Goal: Task Accomplishment & Management: Manage account settings

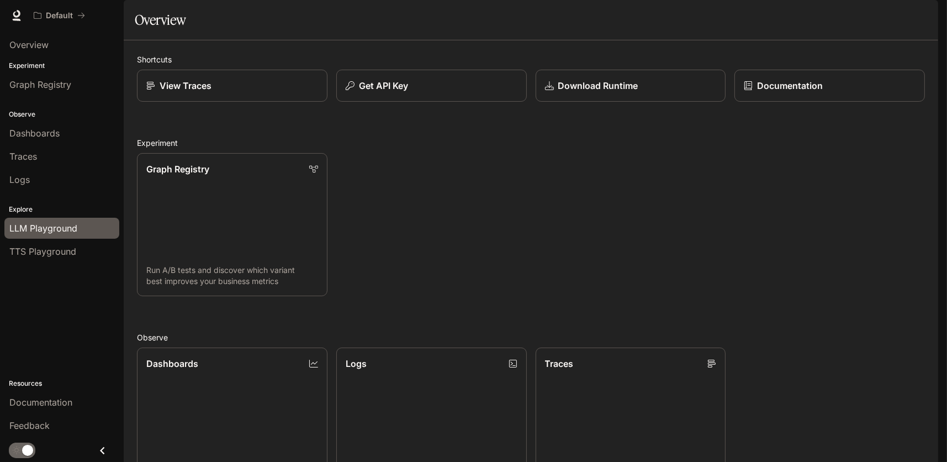
click at [56, 223] on span "LLM Playground" at bounding box center [43, 228] width 68 height 13
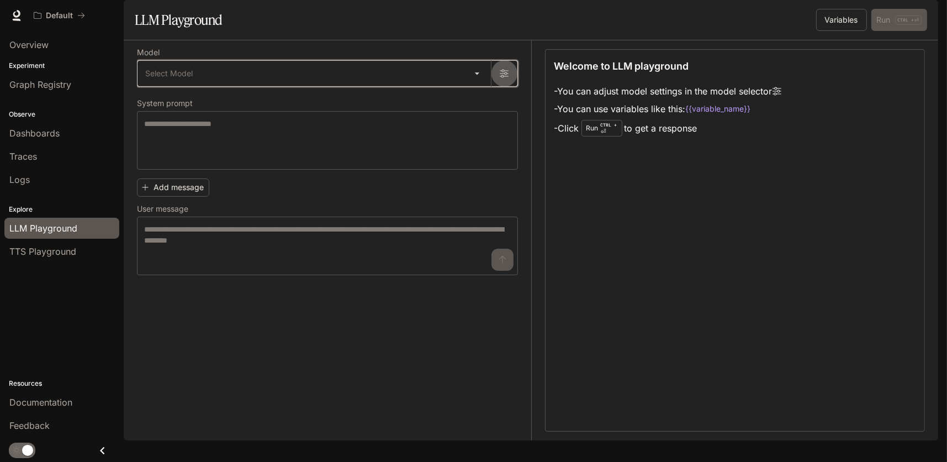
click at [501, 78] on icon "button" at bounding box center [504, 73] width 9 height 9
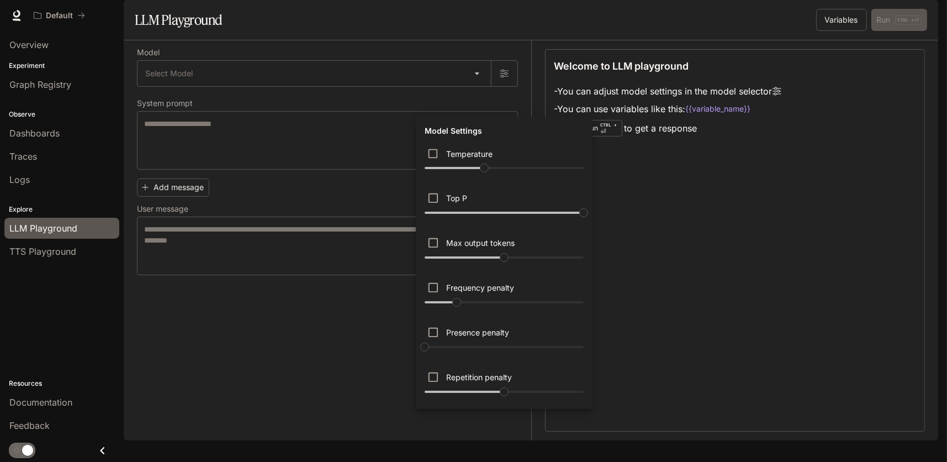
click at [474, 103] on div at bounding box center [473, 231] width 947 height 462
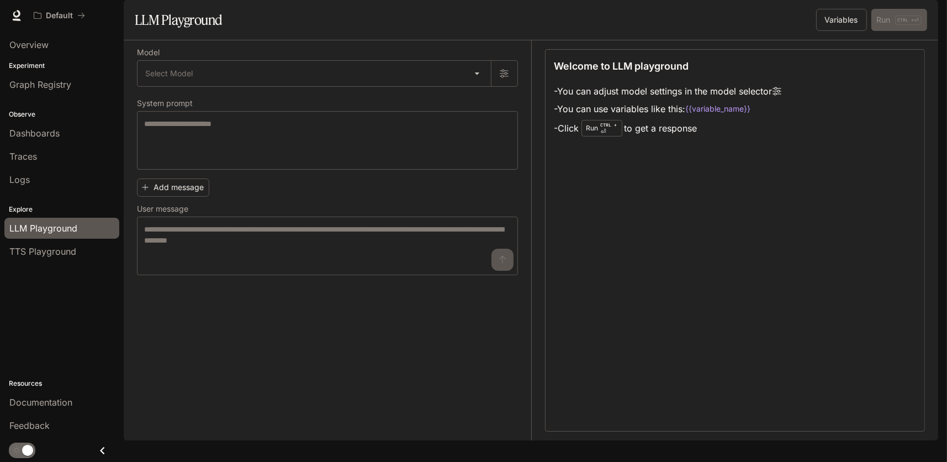
click at [474, 103] on body "Skip to main content Default Documentation Documentation Portal Overview Experi…" at bounding box center [473, 231] width 947 height 462
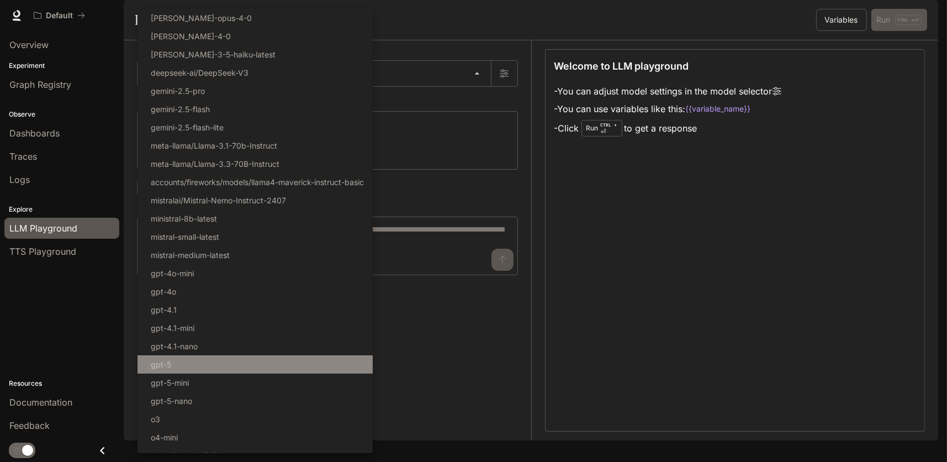
click at [244, 365] on li "gpt-5" at bounding box center [255, 364] width 235 height 18
type input "*****"
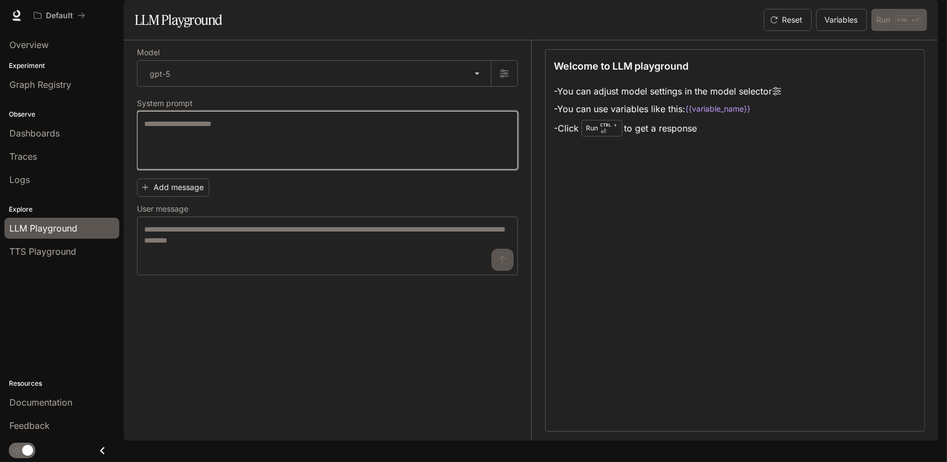
click at [280, 162] on textarea at bounding box center [327, 140] width 367 height 44
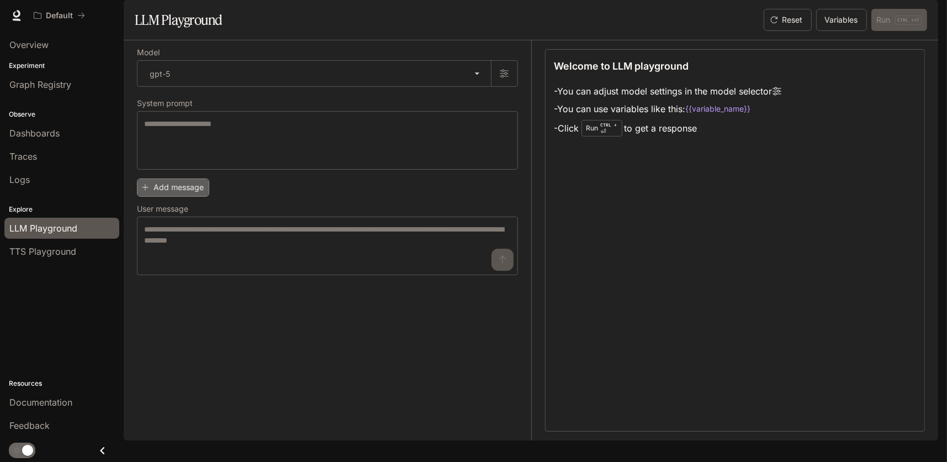
click at [189, 197] on button "Add message" at bounding box center [173, 187] width 72 height 18
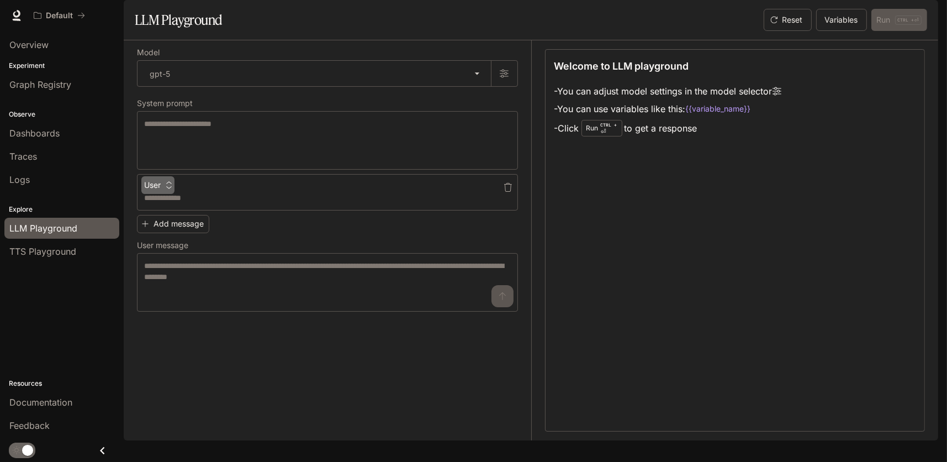
click at [170, 189] on icon "button" at bounding box center [169, 185] width 8 height 8
click at [249, 210] on div at bounding box center [473, 231] width 947 height 462
click at [510, 192] on icon "button" at bounding box center [508, 187] width 9 height 9
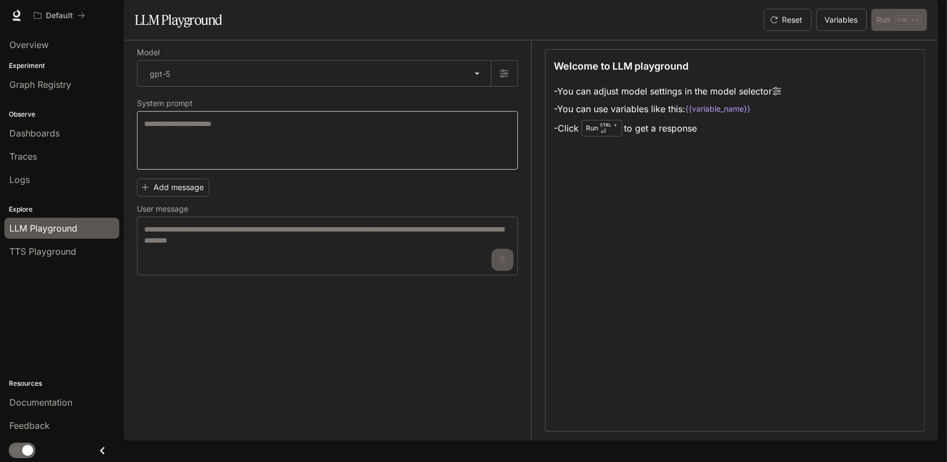
click at [205, 145] on div "* ​" at bounding box center [327, 140] width 381 height 59
click at [225, 264] on textarea at bounding box center [327, 246] width 367 height 44
click at [841, 31] on button "Variables" at bounding box center [841, 20] width 51 height 22
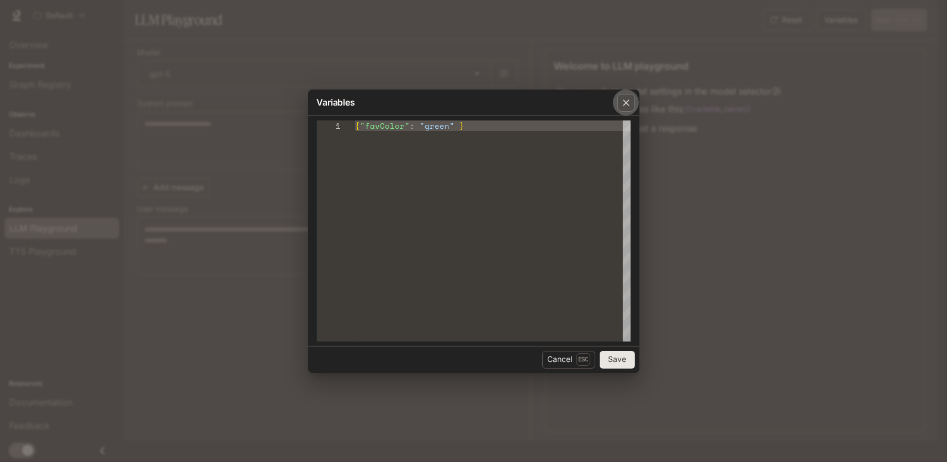
click at [626, 102] on icon "button" at bounding box center [626, 102] width 7 height 7
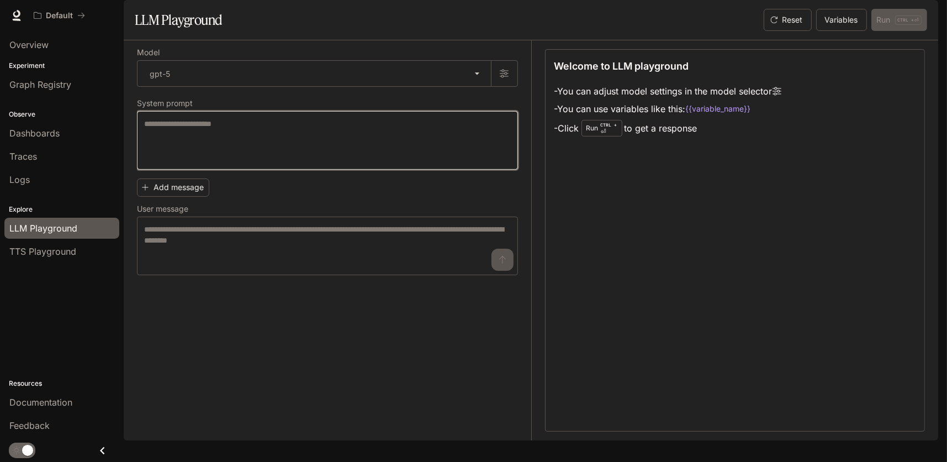
click at [346, 162] on textarea at bounding box center [327, 140] width 367 height 44
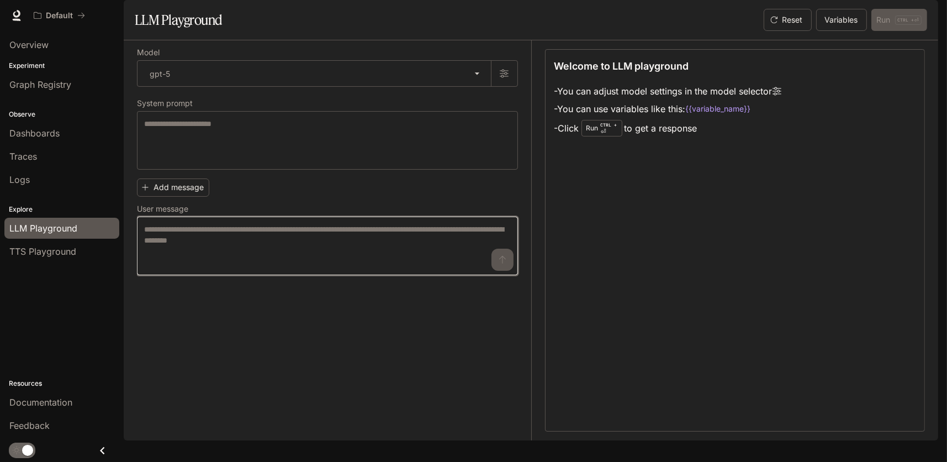
click at [291, 267] on textarea at bounding box center [327, 246] width 367 height 44
click at [925, 17] on img "button" at bounding box center [922, 15] width 15 height 15
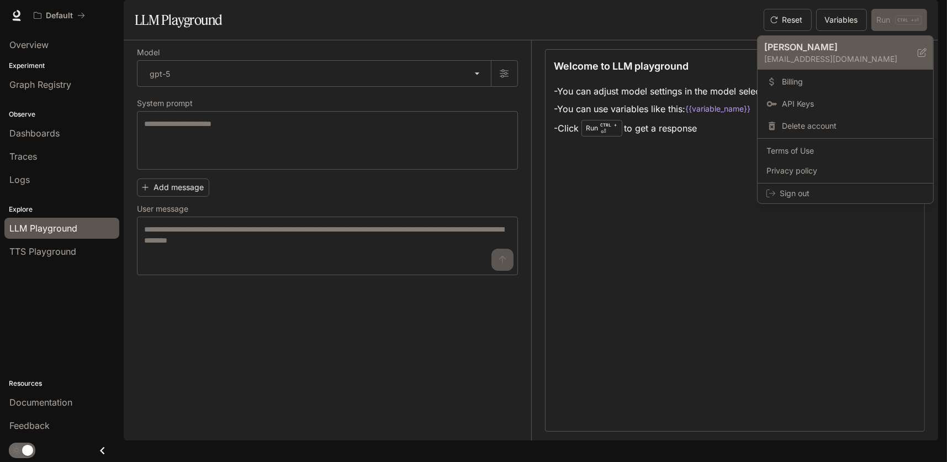
click at [921, 51] on icon at bounding box center [922, 52] width 9 height 9
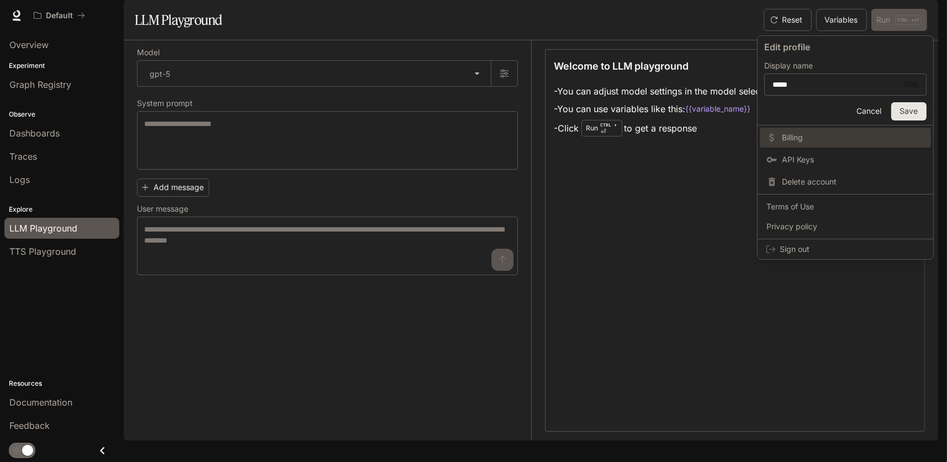
click at [799, 137] on span "Billing" at bounding box center [853, 137] width 143 height 11
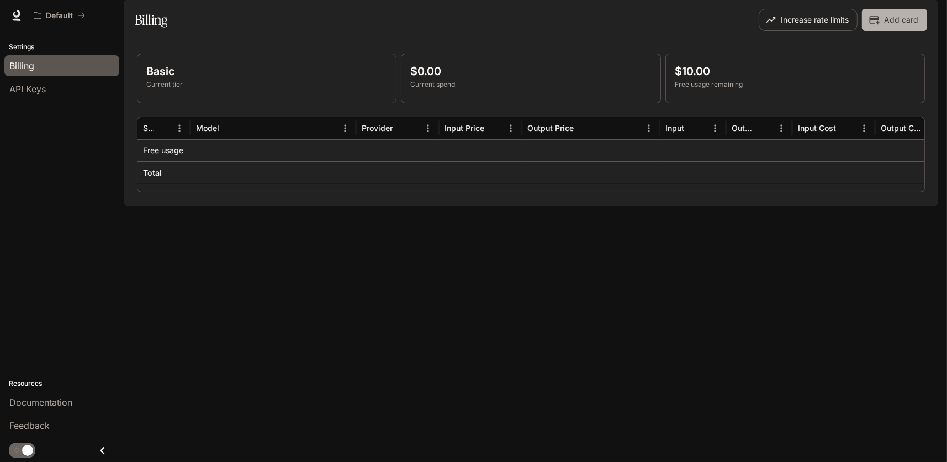
click at [899, 31] on button "Add card" at bounding box center [894, 20] width 65 height 22
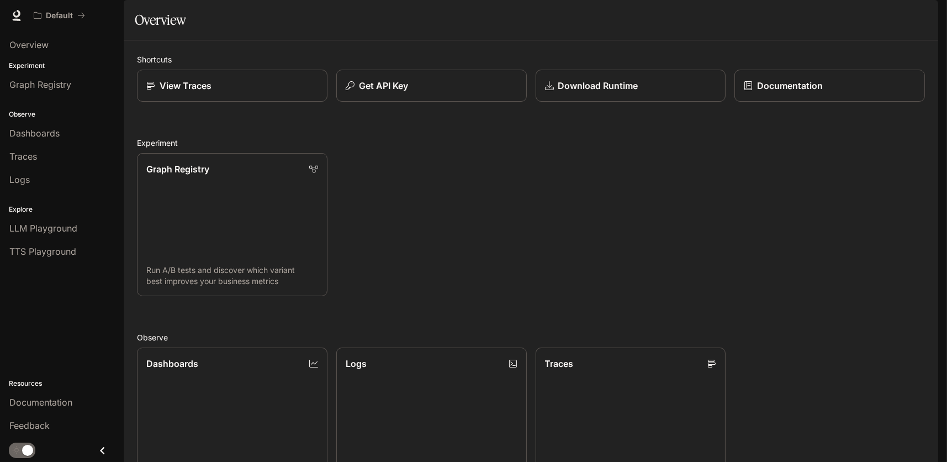
click at [430, 235] on div "Graph Registry Run A/B tests and discover which variant best improves your busi…" at bounding box center [526, 220] width 797 height 152
click at [249, 214] on link "Graph Registry Run A/B tests and discover which variant best improves your busi…" at bounding box center [232, 224] width 192 height 144
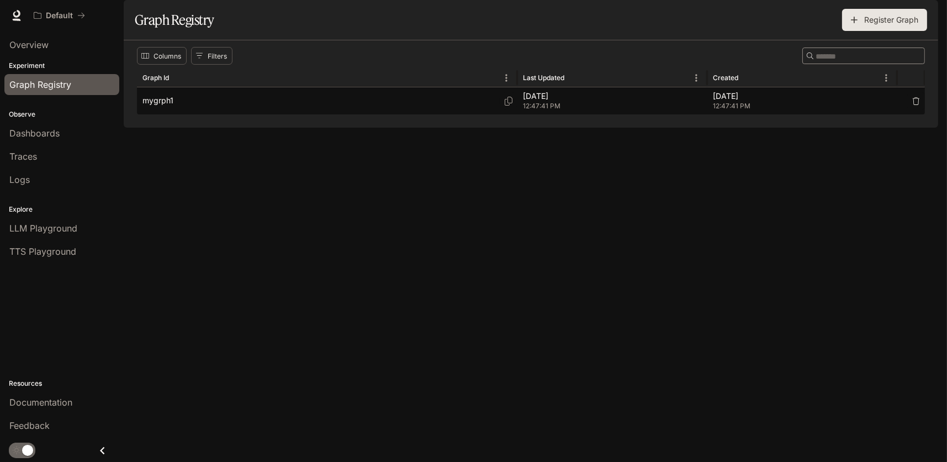
click at [173, 114] on div "mygrph1" at bounding box center [328, 100] width 370 height 27
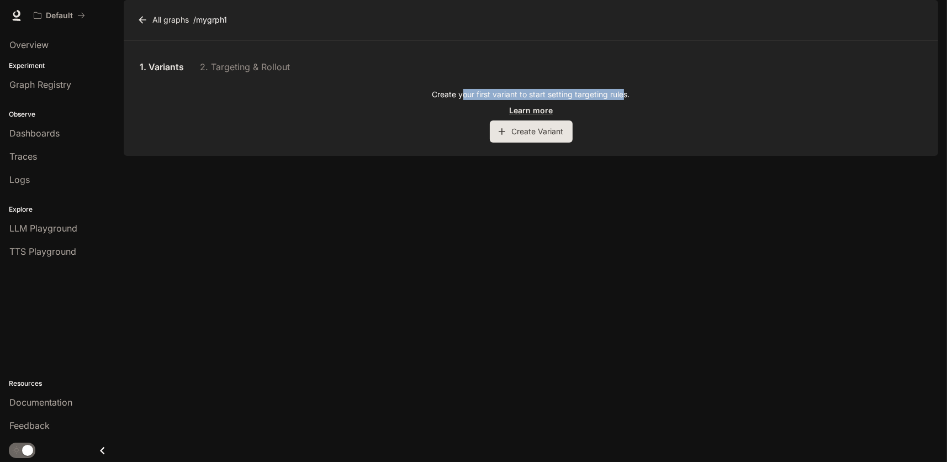
drag, startPoint x: 621, startPoint y: 124, endPoint x: 462, endPoint y: 114, distance: 159.4
click at [462, 114] on div "1. Variants 2. Targeting & Rollout Create your first variant to start setting t…" at bounding box center [531, 98] width 788 height 89
click at [445, 143] on div "Create your first variant to start setting targeting rules. Learn more Create V…" at bounding box center [531, 116] width 788 height 54
click at [545, 116] on link "Learn more" at bounding box center [531, 110] width 44 height 12
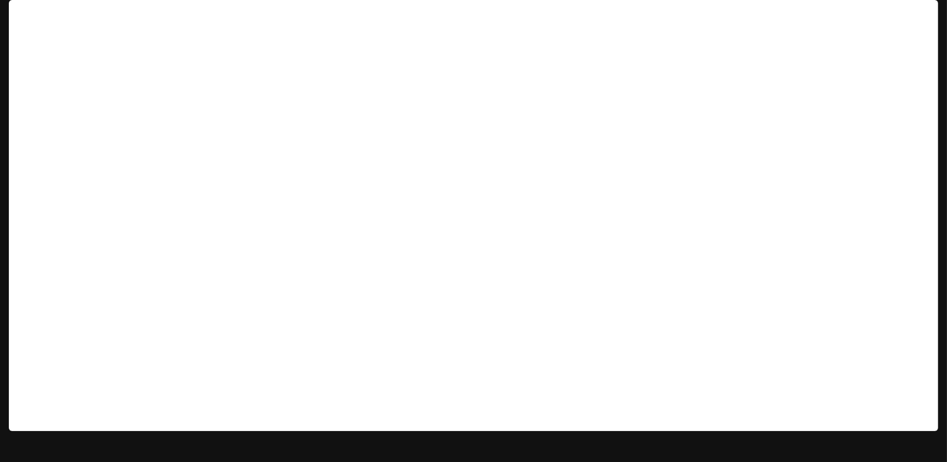
scroll to position [9, 0]
click at [59, 16] on p "Default" at bounding box center [59, 15] width 27 height 9
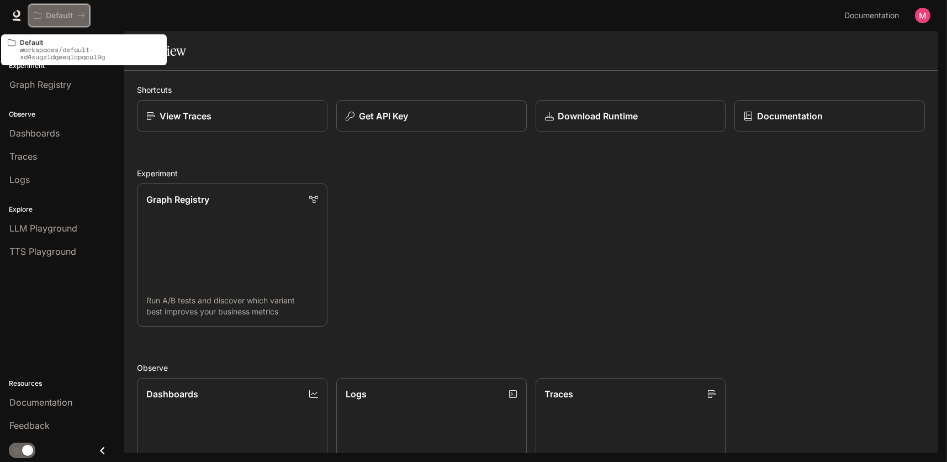
click at [33, 16] on button "Default" at bounding box center [59, 15] width 61 height 22
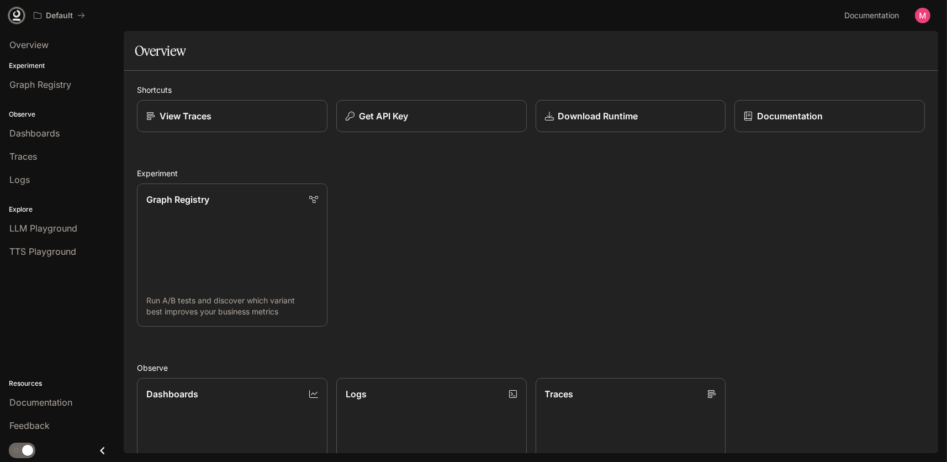
click at [18, 13] on icon at bounding box center [16, 14] width 7 height 8
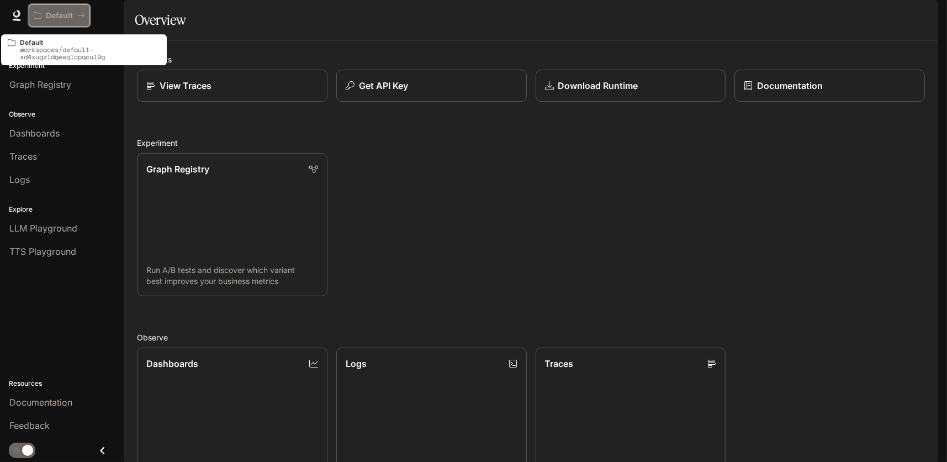
click at [60, 16] on p "Default" at bounding box center [59, 15] width 27 height 9
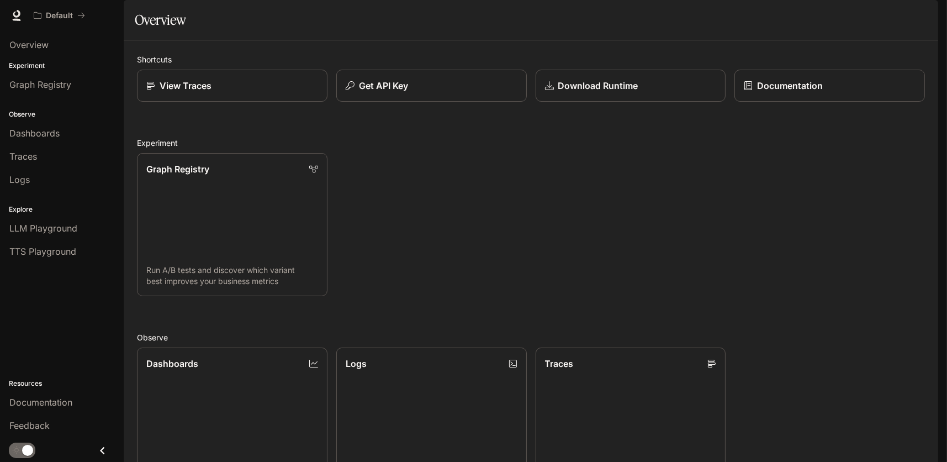
click at [925, 11] on img "button" at bounding box center [922, 15] width 15 height 15
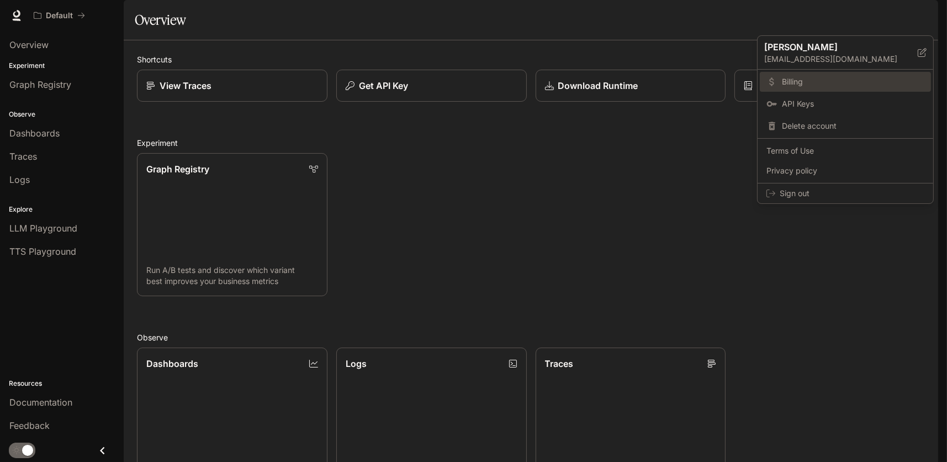
click at [808, 80] on span "Billing" at bounding box center [853, 81] width 143 height 11
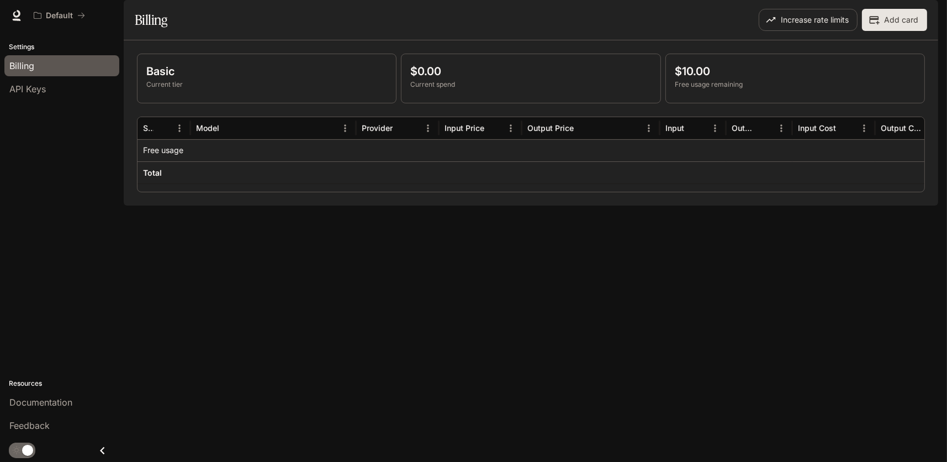
click at [893, 31] on button "Add card" at bounding box center [894, 20] width 65 height 22
